Goal: Check status: Check status

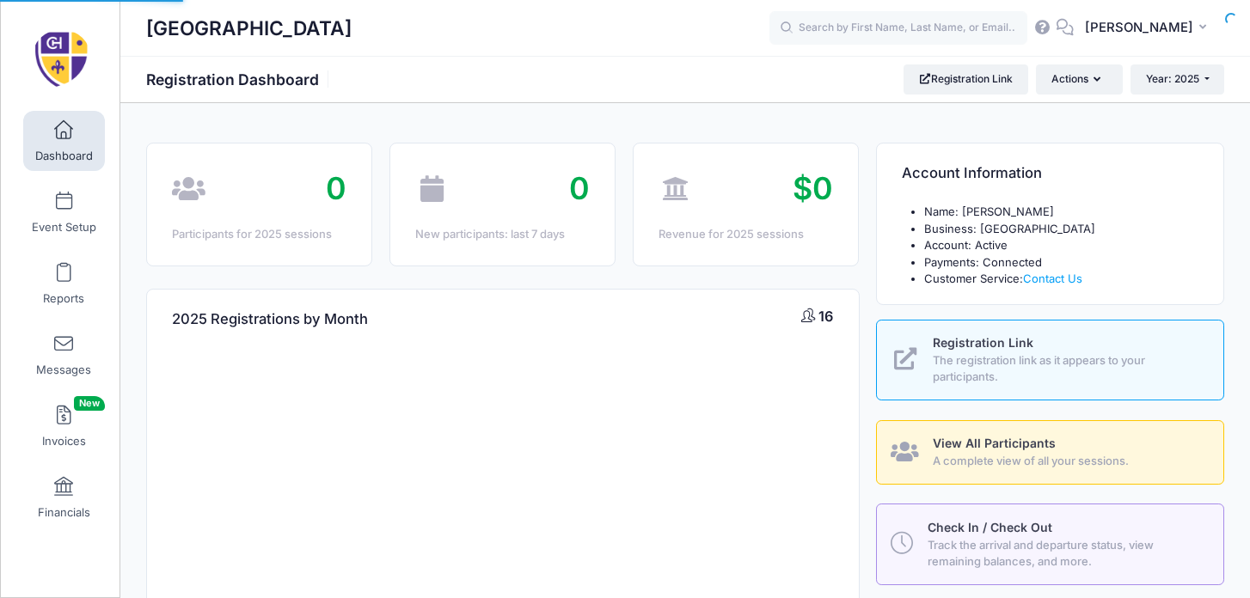
select select
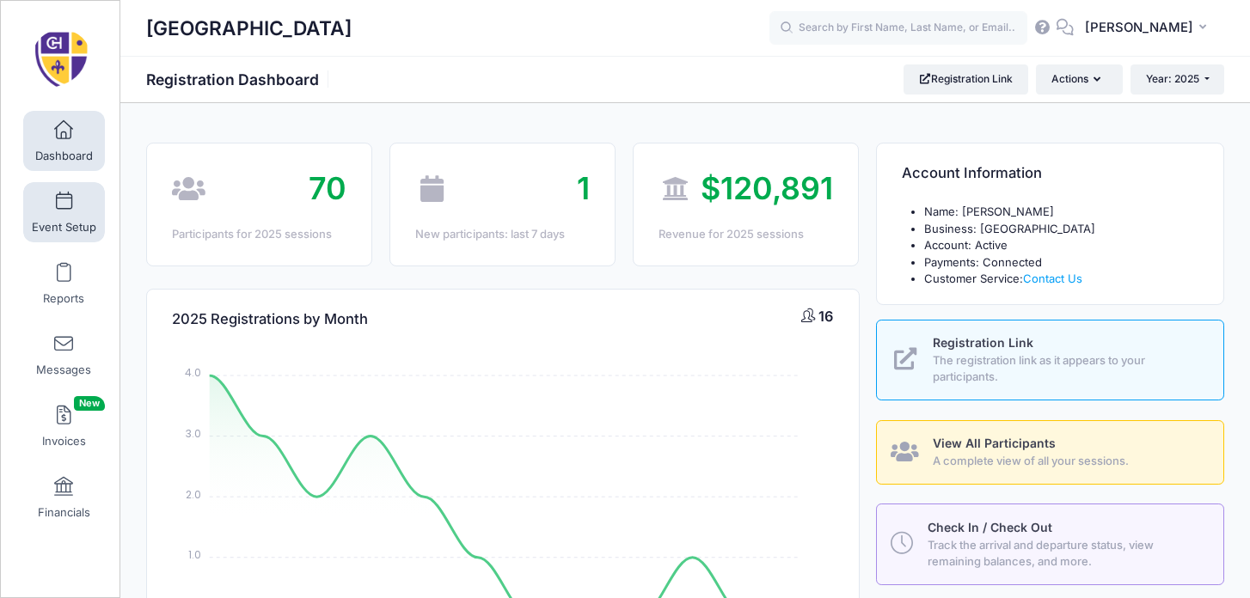
click at [64, 199] on span at bounding box center [64, 202] width 0 height 19
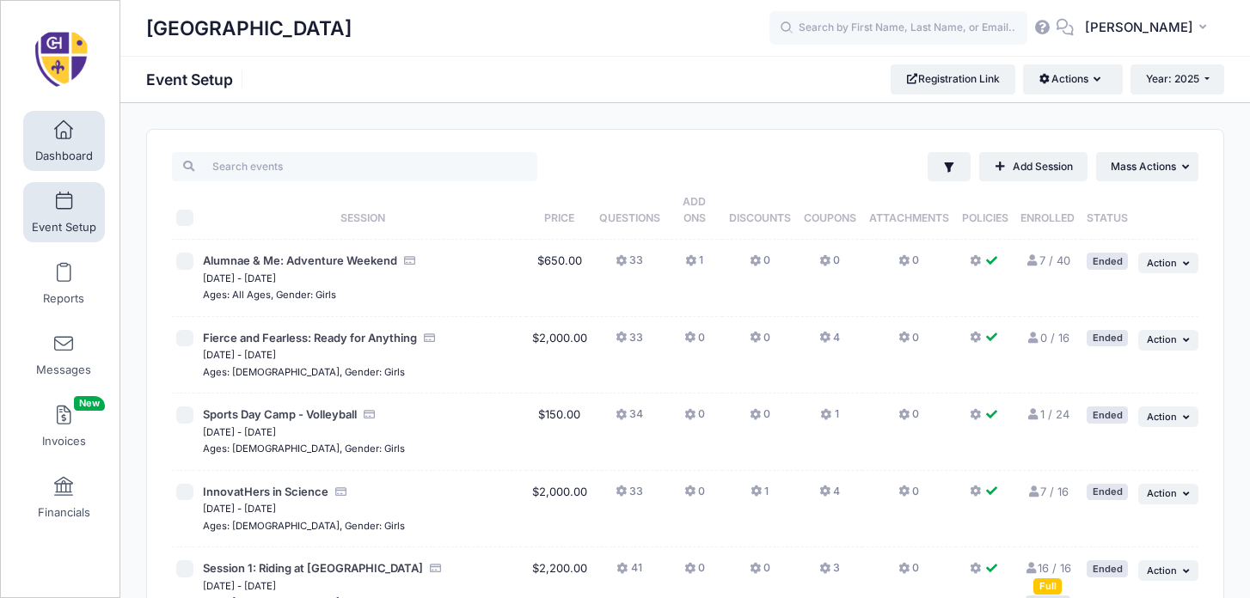
click at [60, 155] on span "Dashboard" at bounding box center [64, 156] width 58 height 15
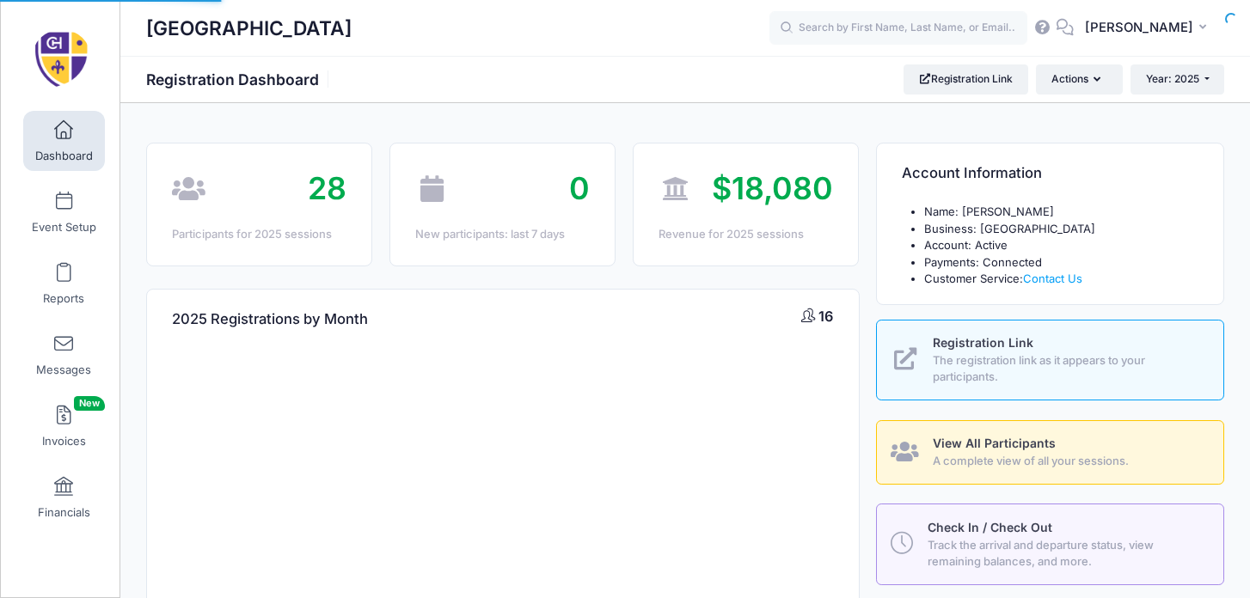
select select
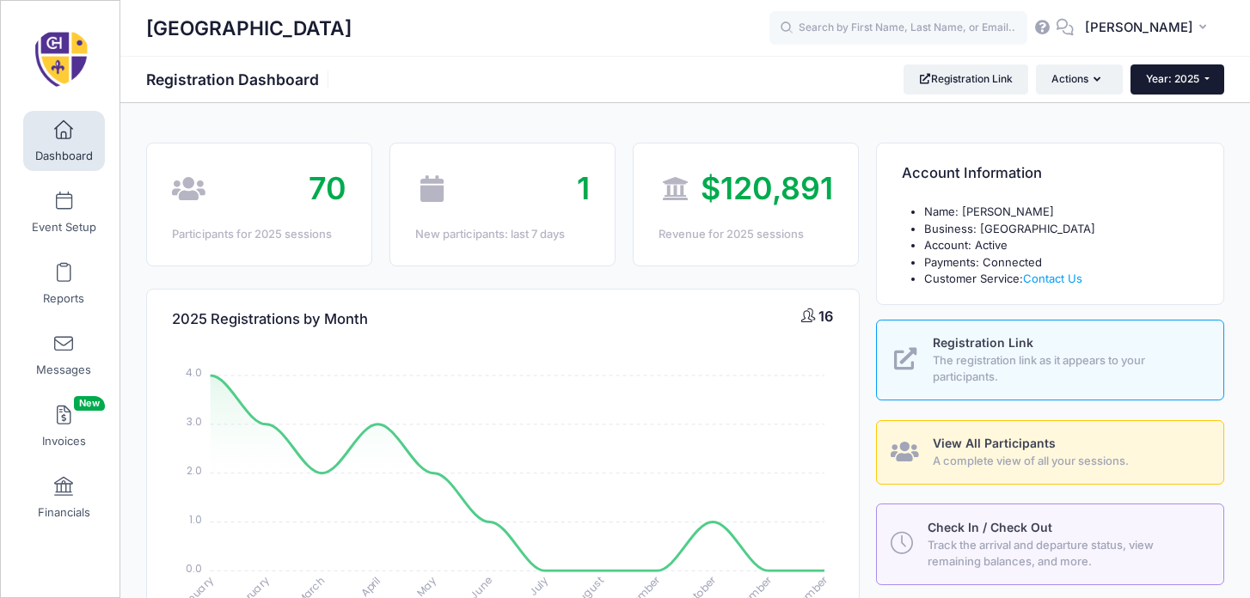
click at [1192, 72] on span "Year: 2025" at bounding box center [1172, 78] width 53 height 13
click at [1192, 109] on link "Year: 2026" at bounding box center [1186, 112] width 112 height 22
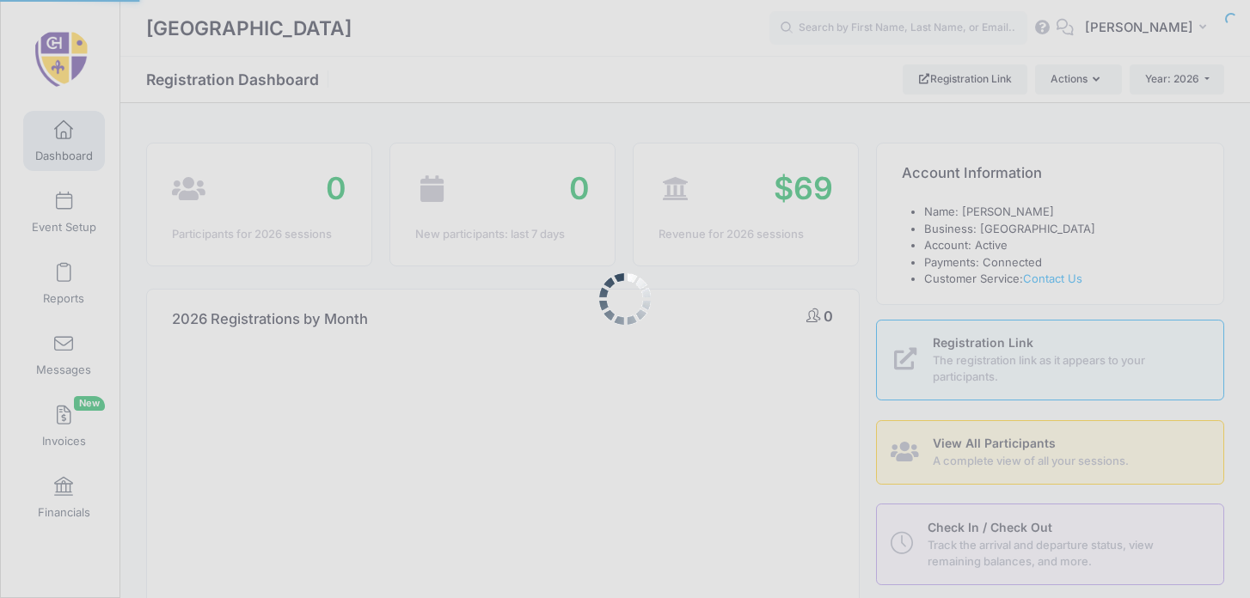
select select
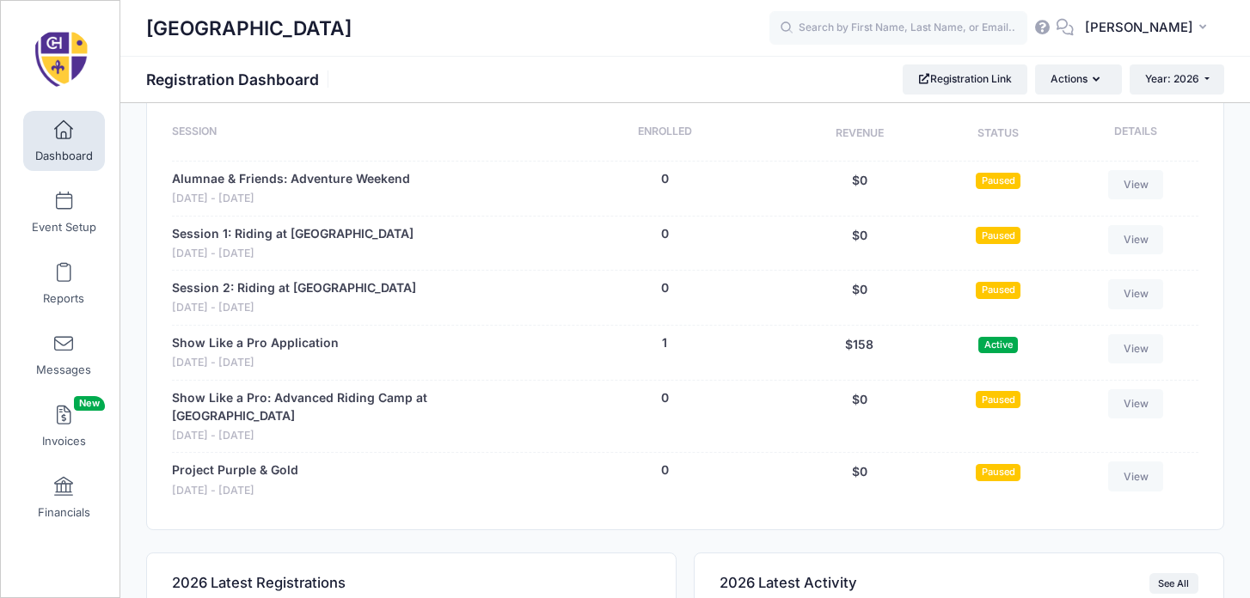
scroll to position [755, 0]
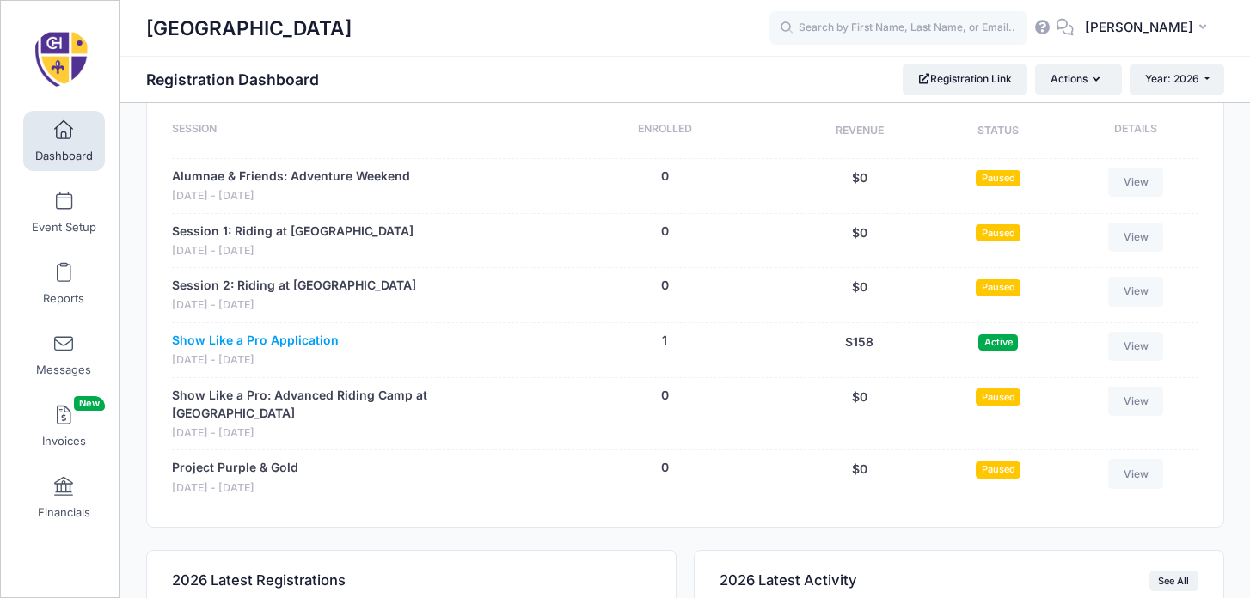
click at [326, 339] on link "Show Like a Pro Application" at bounding box center [255, 341] width 167 height 18
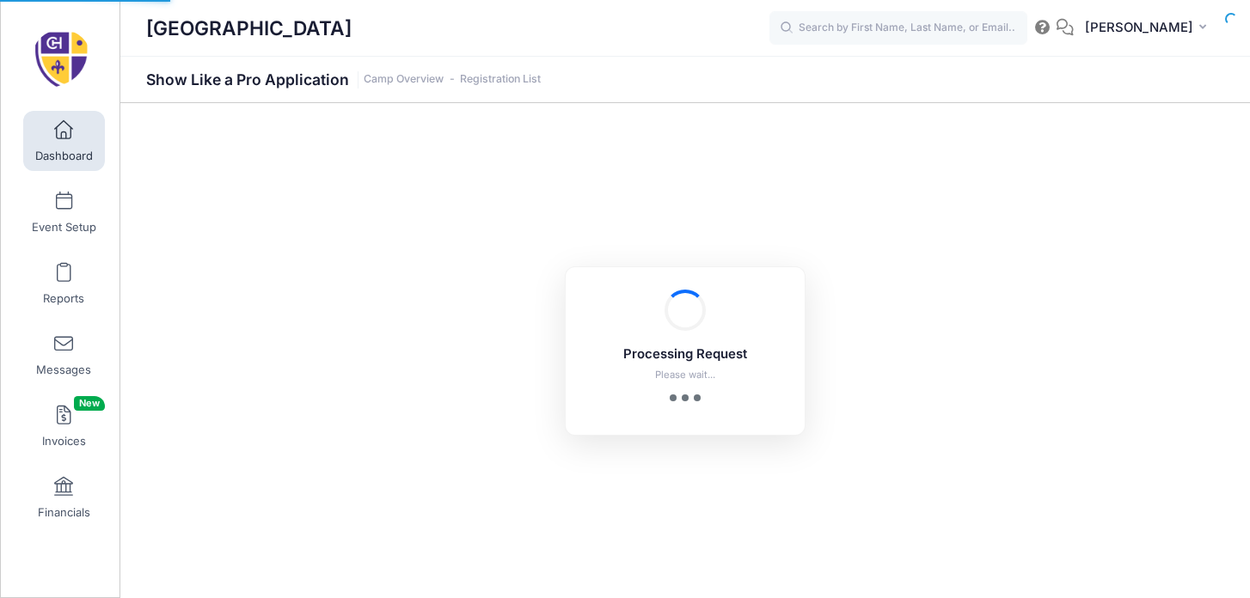
select select "10"
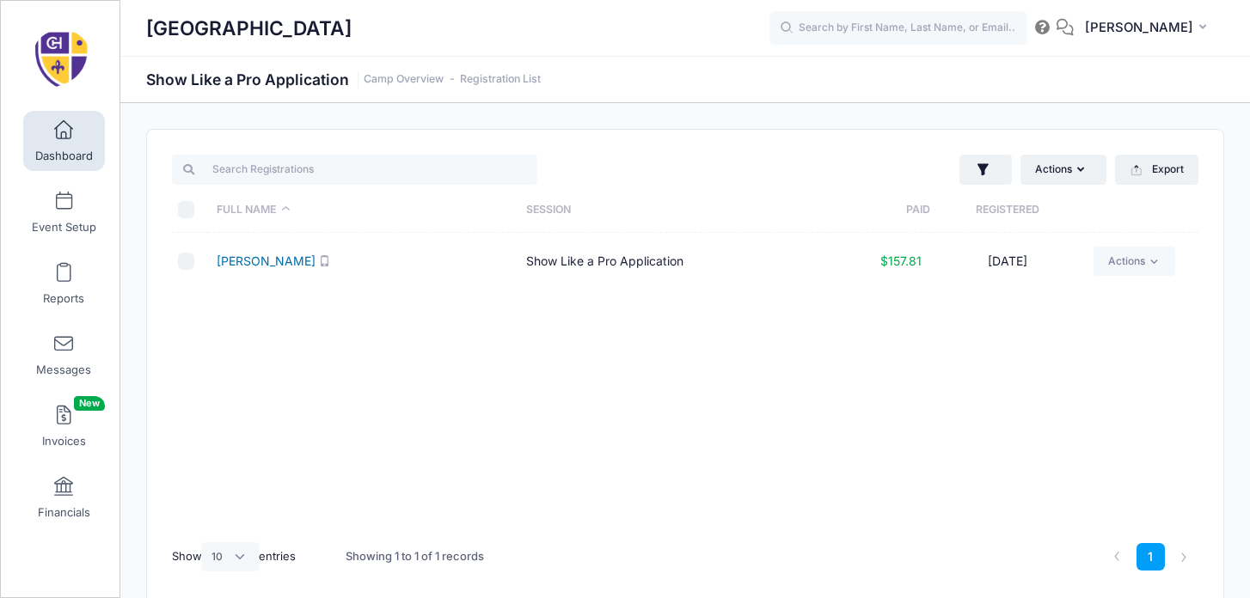
click at [279, 260] on link "[PERSON_NAME]" at bounding box center [266, 261] width 99 height 15
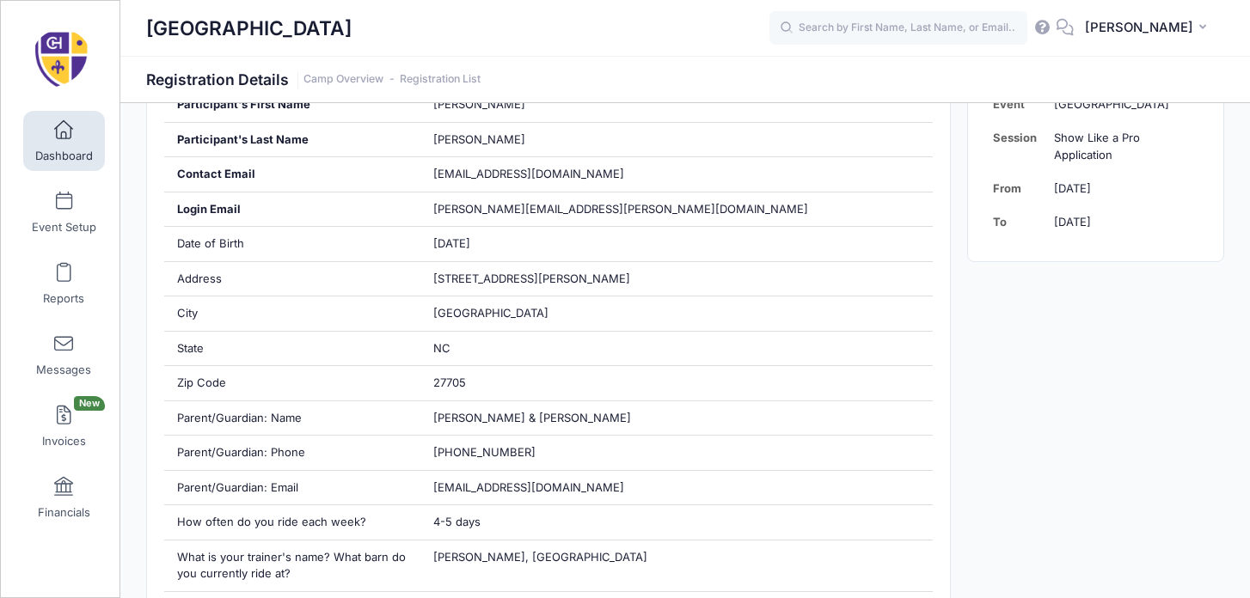
scroll to position [388, 0]
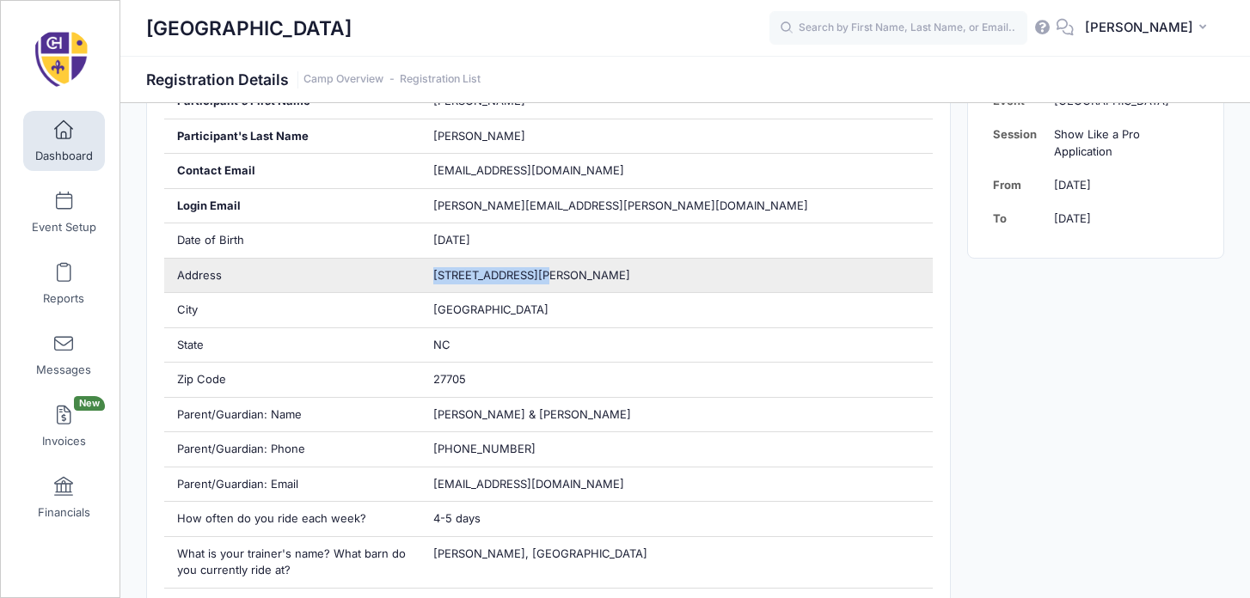
drag, startPoint x: 565, startPoint y: 274, endPoint x: 431, endPoint y: 276, distance: 133.2
click at [431, 276] on div "1617 Montford Road" at bounding box center [676, 276] width 512 height 34
copy span "1617 Montford Road"
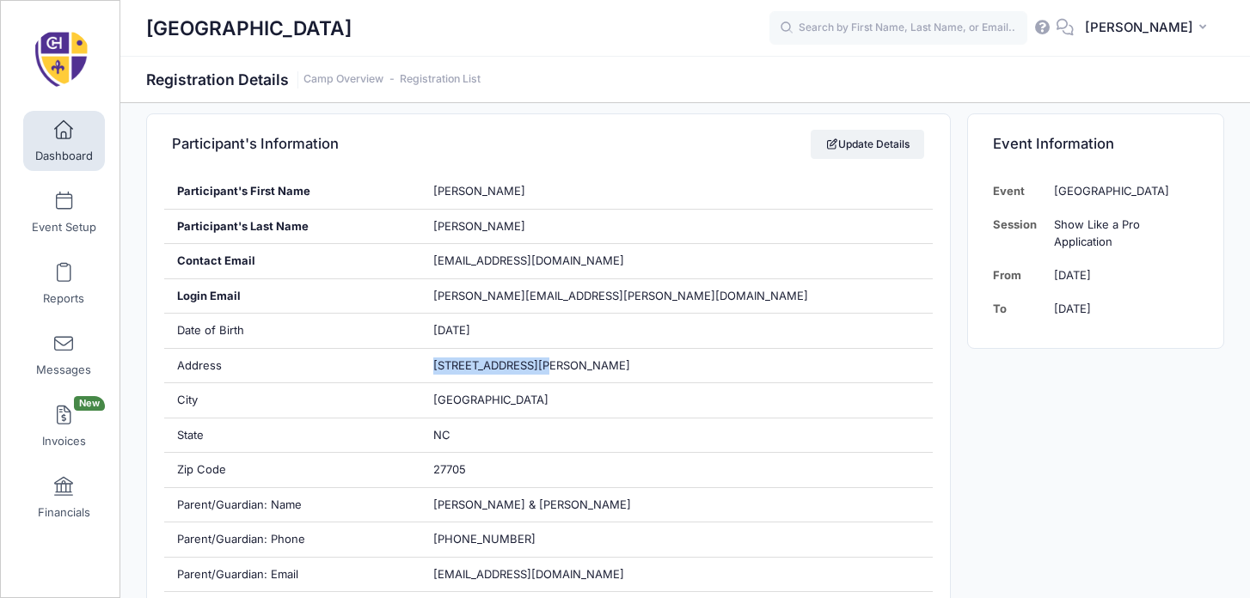
scroll to position [301, 0]
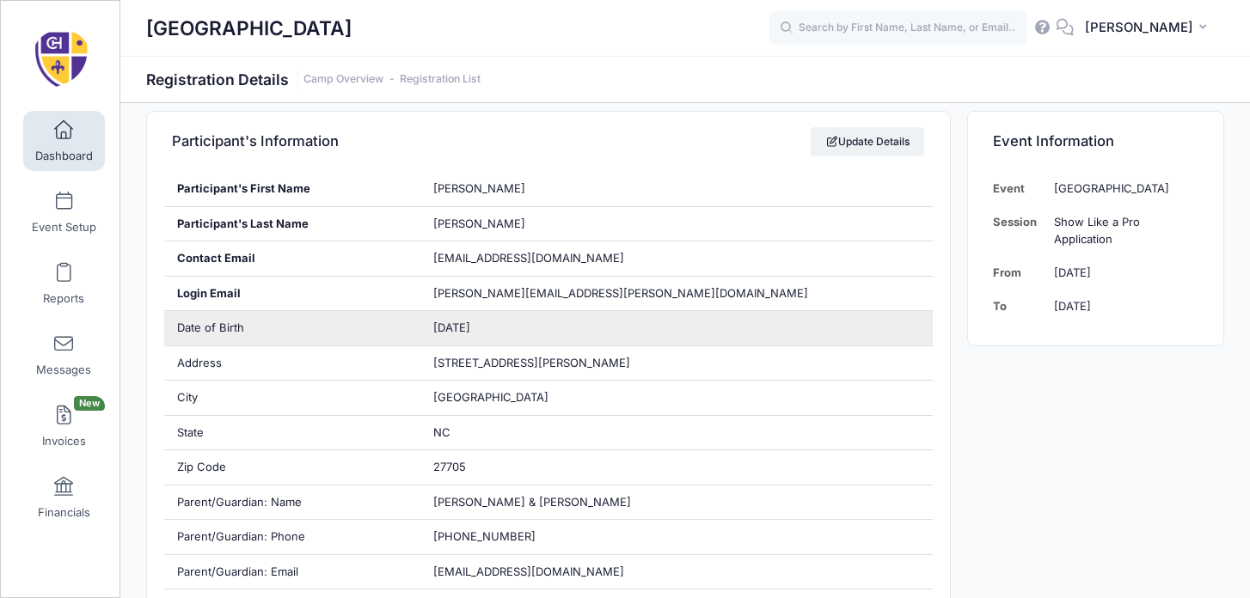
click at [553, 323] on div "08/13/2012" at bounding box center [676, 328] width 512 height 34
